Goal: Transaction & Acquisition: Download file/media

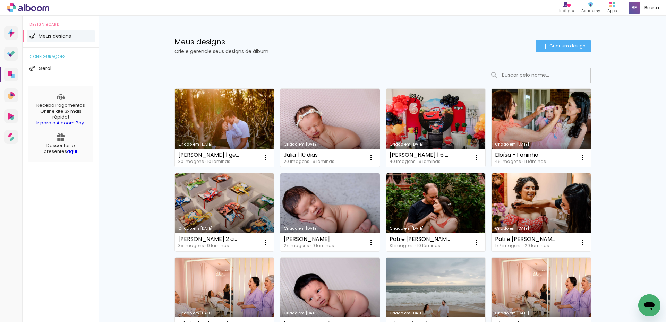
click at [240, 120] on link "Criado em [DATE]" at bounding box center [225, 128] width 100 height 78
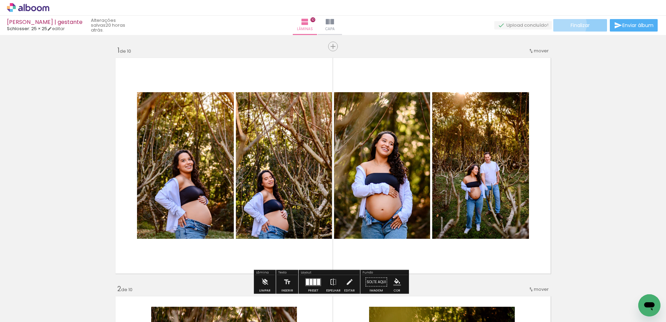
click at [566, 24] on paper-button "Finalizar" at bounding box center [580, 25] width 54 height 12
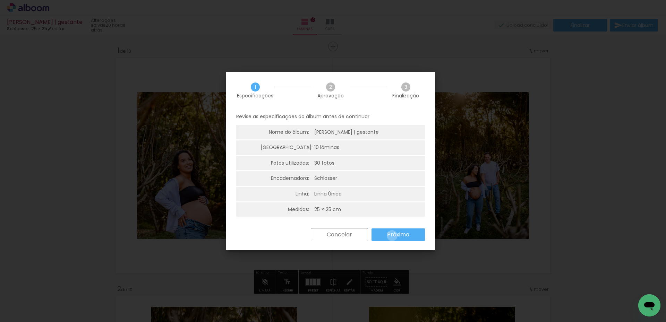
click at [0, 0] on slot "Próximo" at bounding box center [0, 0] width 0 height 0
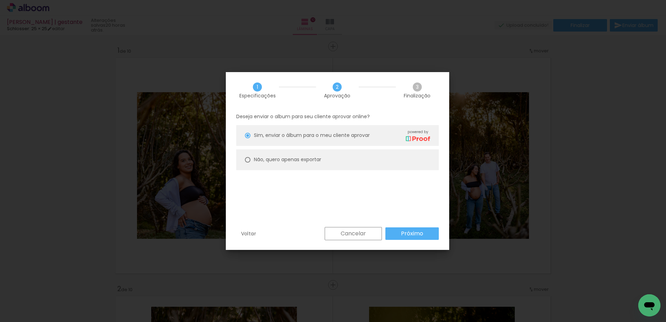
click at [326, 164] on paper-radio-button "Não, quero apenas exportar" at bounding box center [337, 159] width 203 height 21
type paper-radio-button "on"
click at [423, 235] on paper-button "Próximo" at bounding box center [411, 234] width 53 height 12
type input "Alta, 300 DPI"
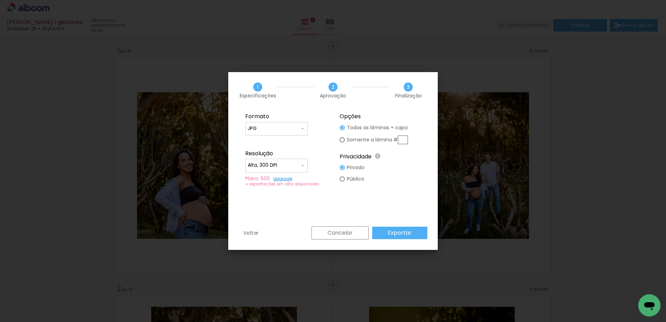
click at [0, 0] on slot "Exportar" at bounding box center [0, 0] width 0 height 0
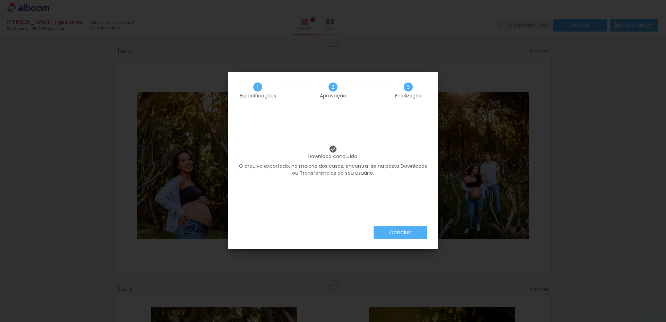
click at [384, 230] on paper-button "Concluir" at bounding box center [401, 232] width 54 height 12
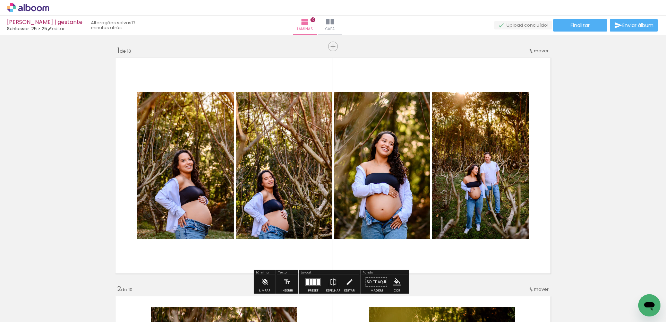
click at [31, 6] on icon at bounding box center [28, 7] width 42 height 9
